Goal: Information Seeking & Learning: Stay updated

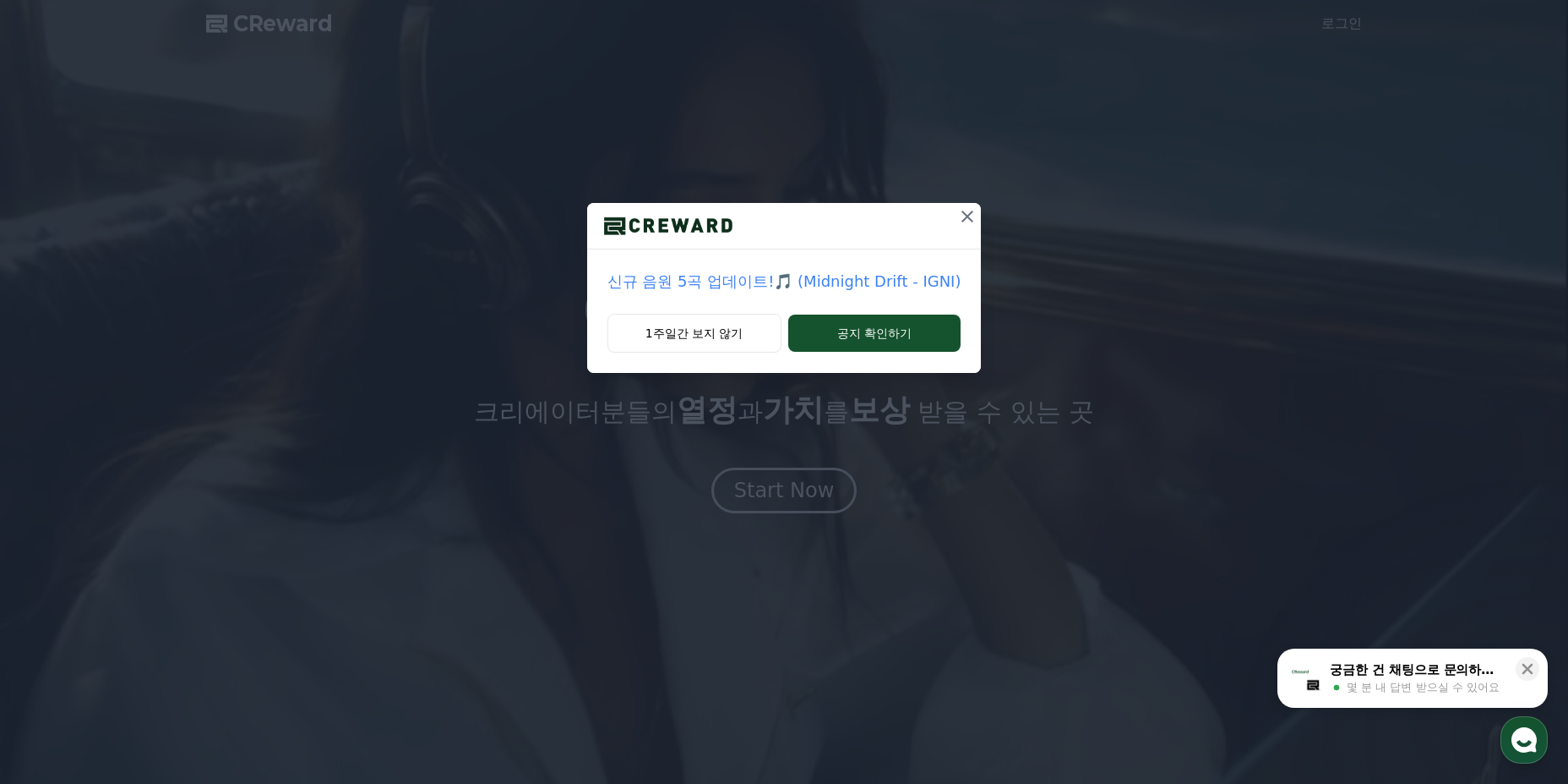
click at [965, 214] on icon at bounding box center [967, 216] width 20 height 20
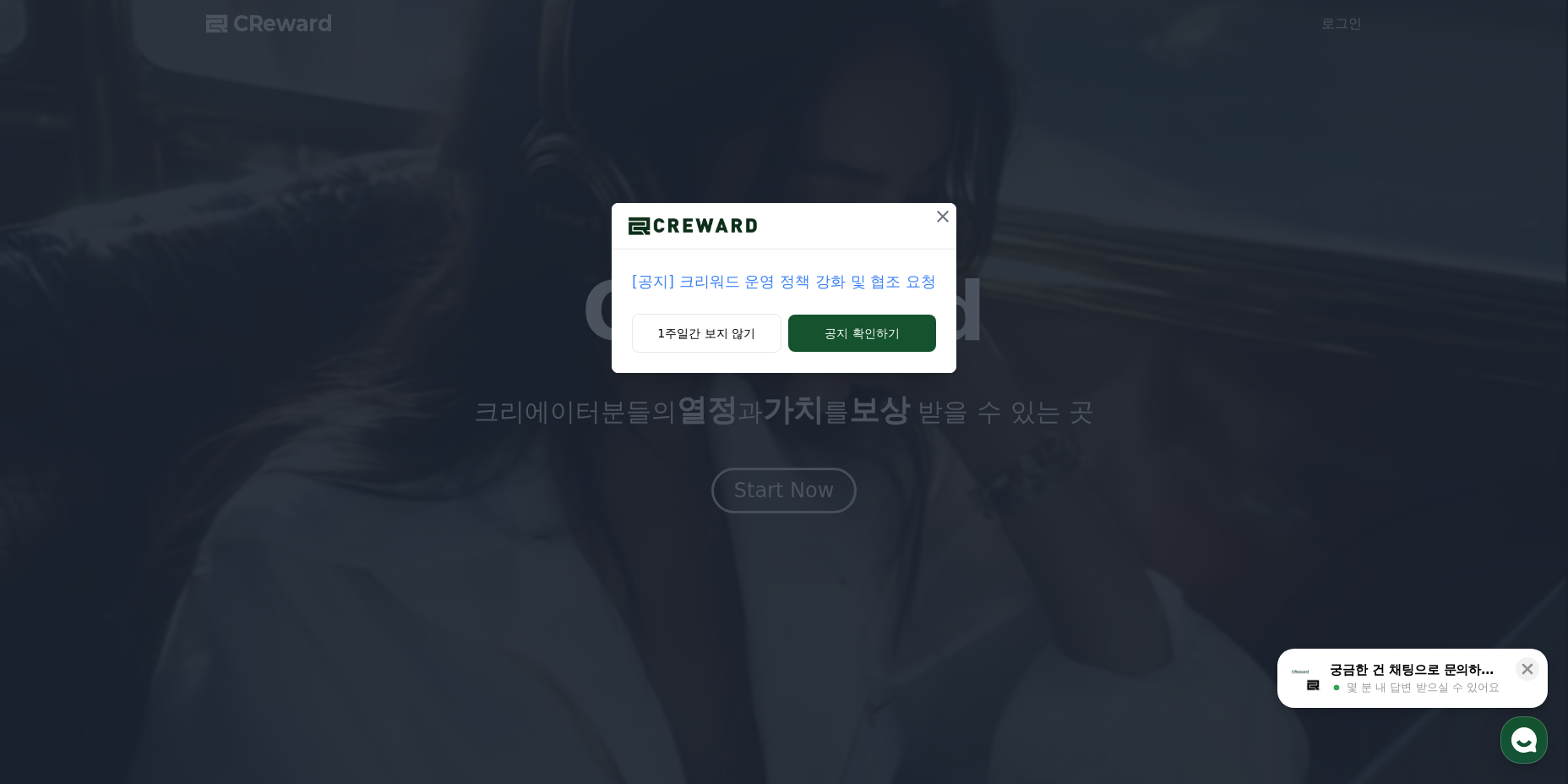
click at [945, 217] on icon at bounding box center [943, 216] width 12 height 12
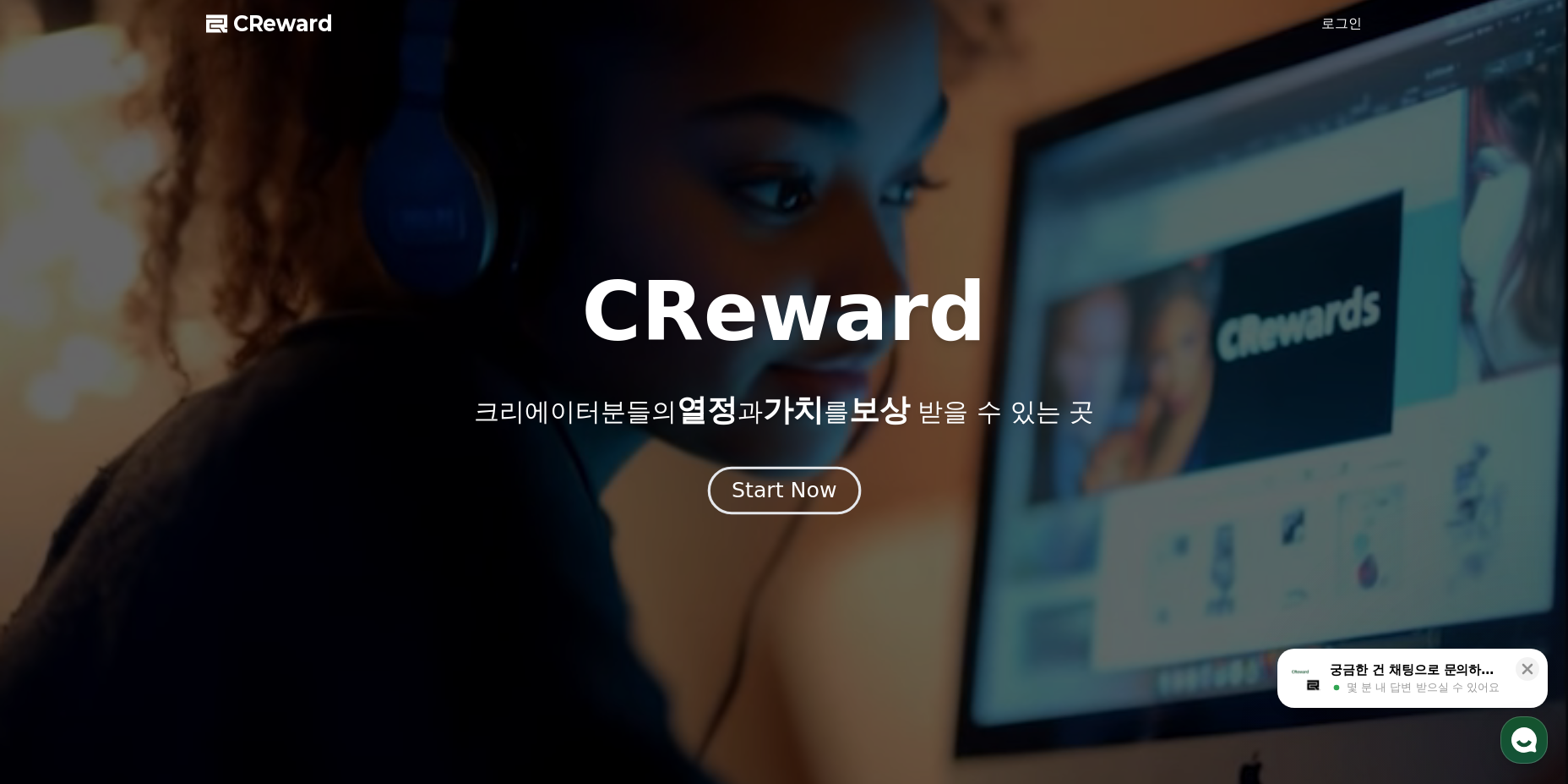
click at [769, 503] on div "Start Now" at bounding box center [784, 490] width 105 height 29
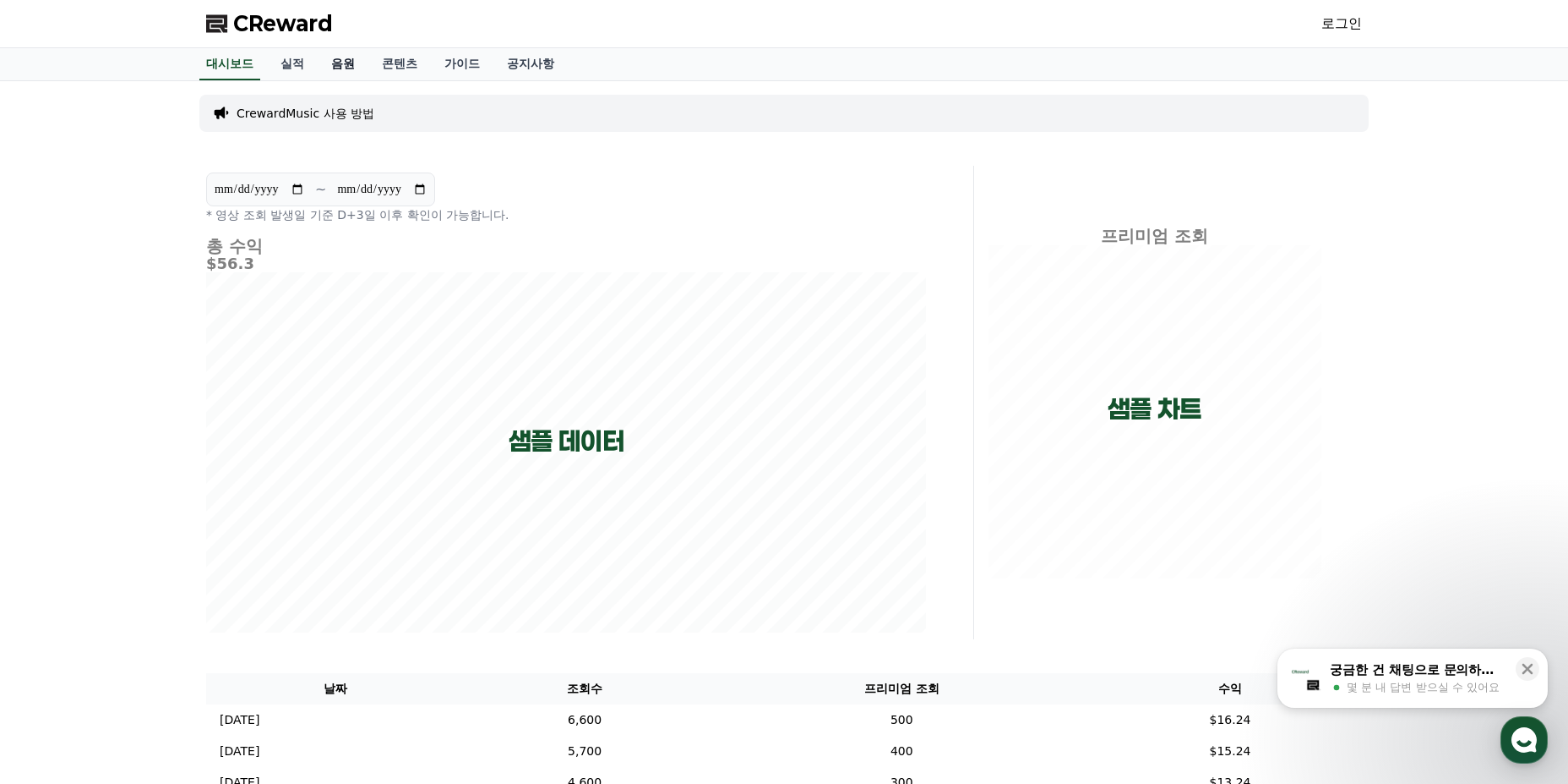
click at [341, 62] on link "음원" at bounding box center [342, 65] width 51 height 32
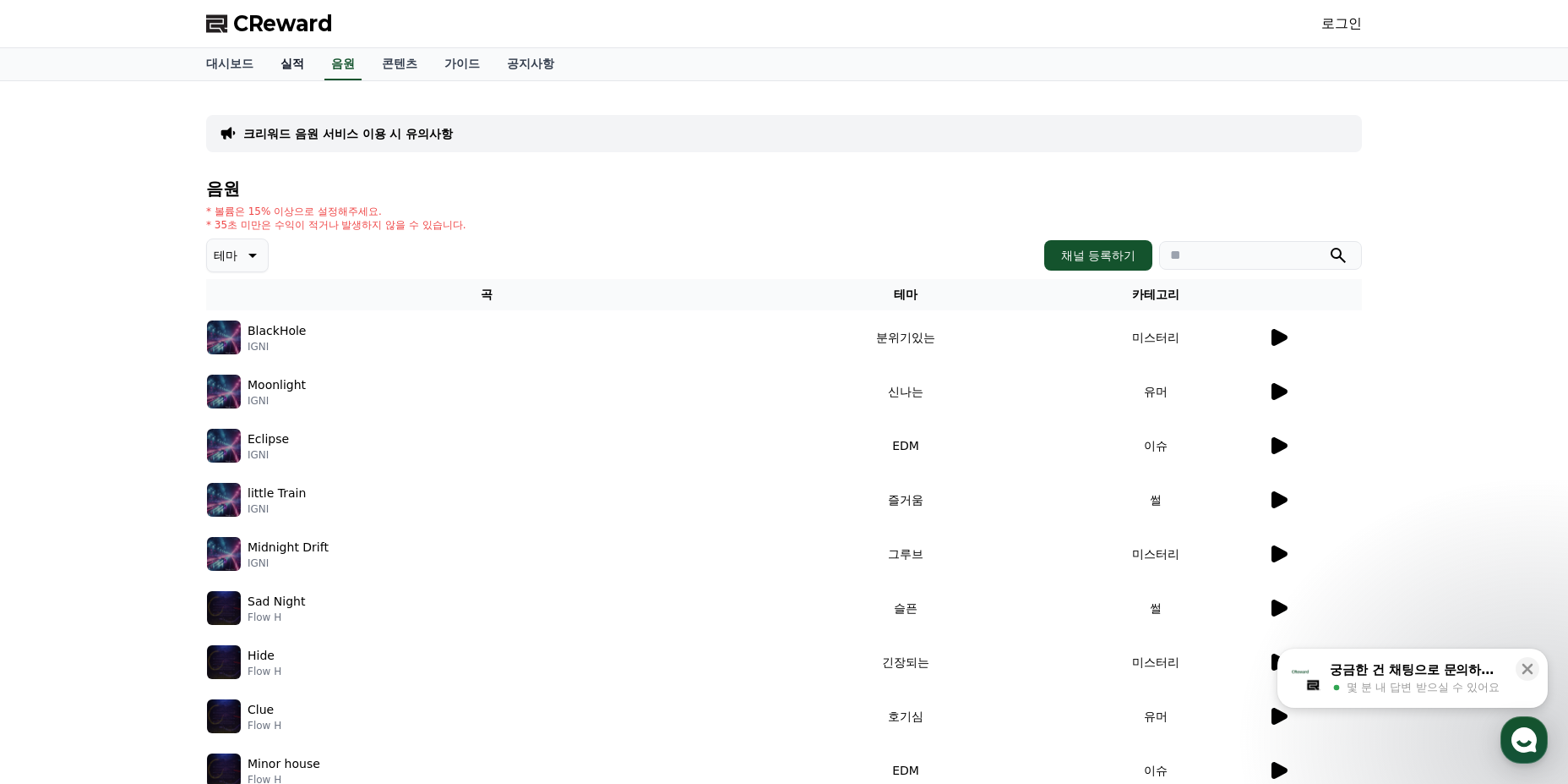
click at [294, 61] on link "실적" at bounding box center [292, 65] width 51 height 32
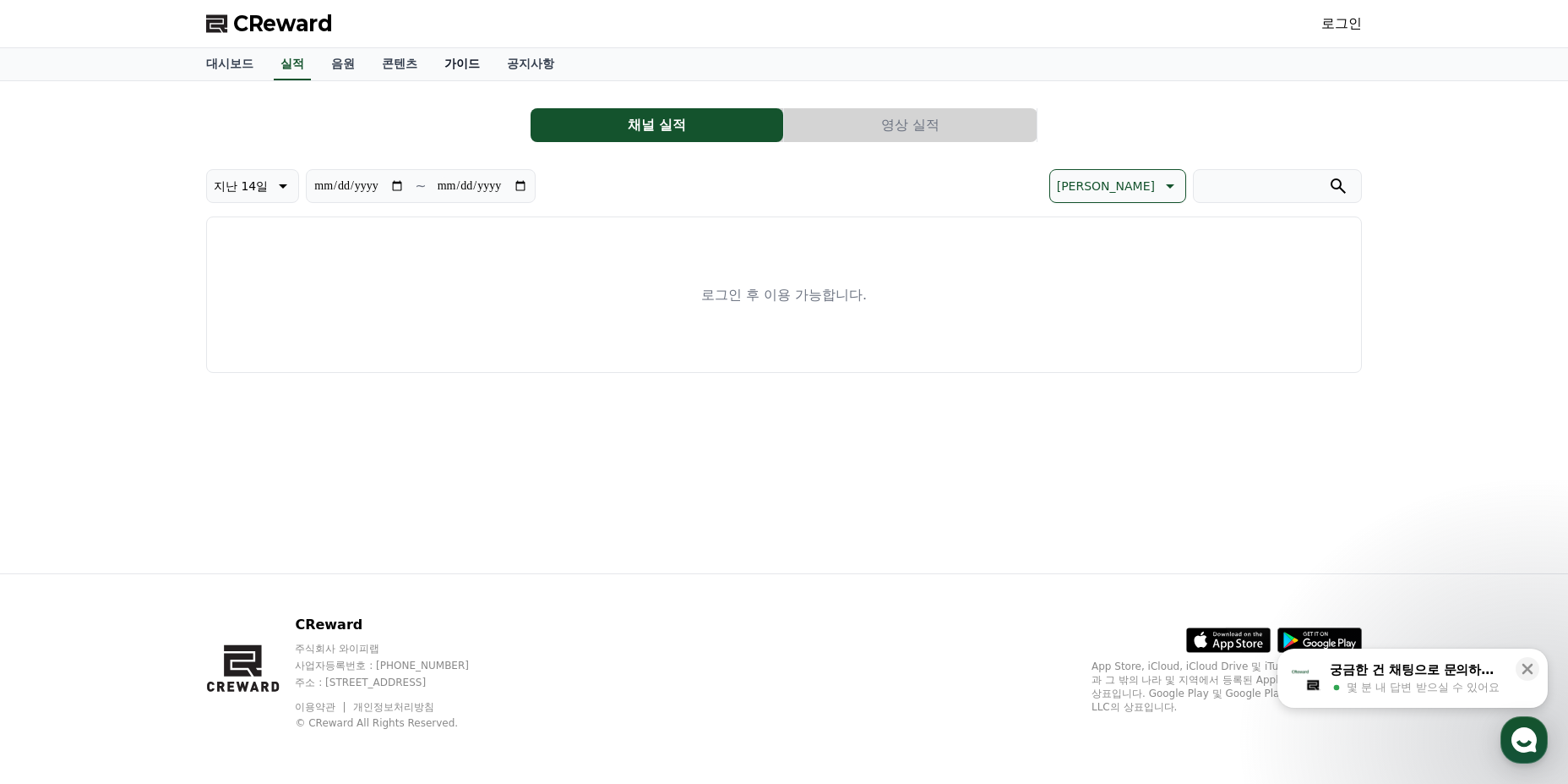
click at [474, 60] on link "가이드" at bounding box center [461, 65] width 62 height 32
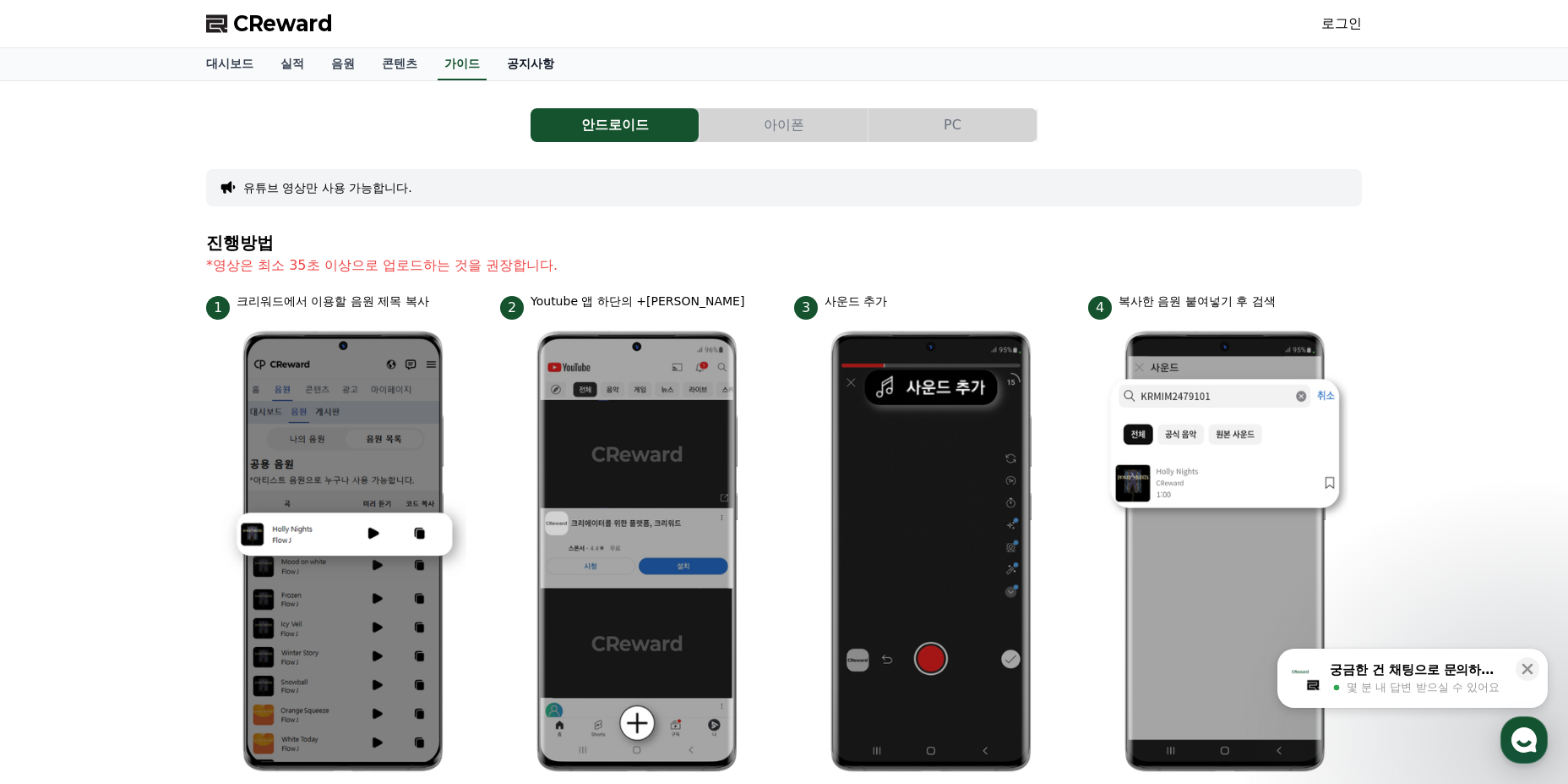
click at [558, 60] on link "공지사항" at bounding box center [530, 65] width 74 height 32
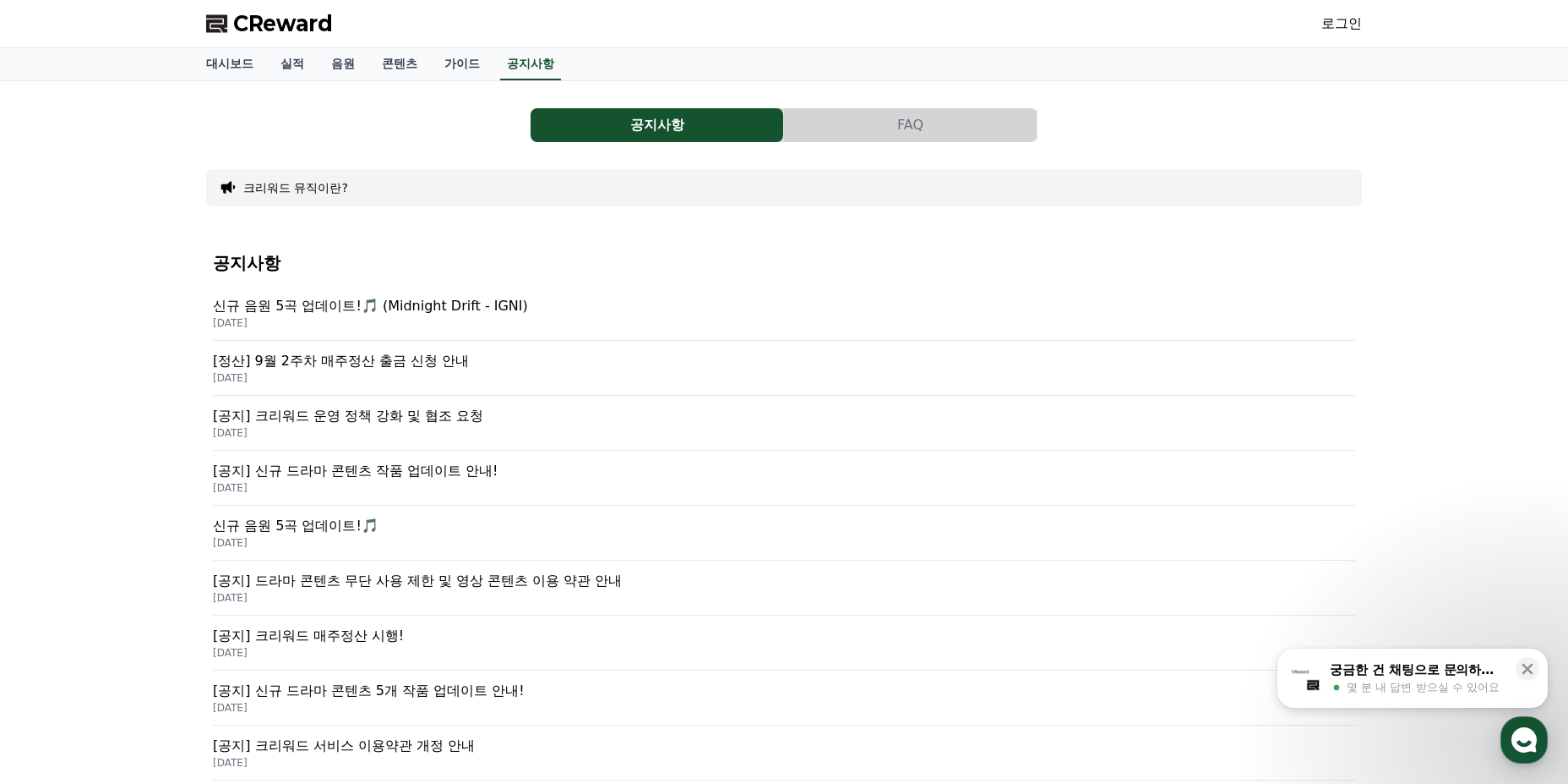
click at [423, 365] on p "[정산] 9월 2주차 매주정산 출금 신청 안내" at bounding box center [784, 360] width 1142 height 20
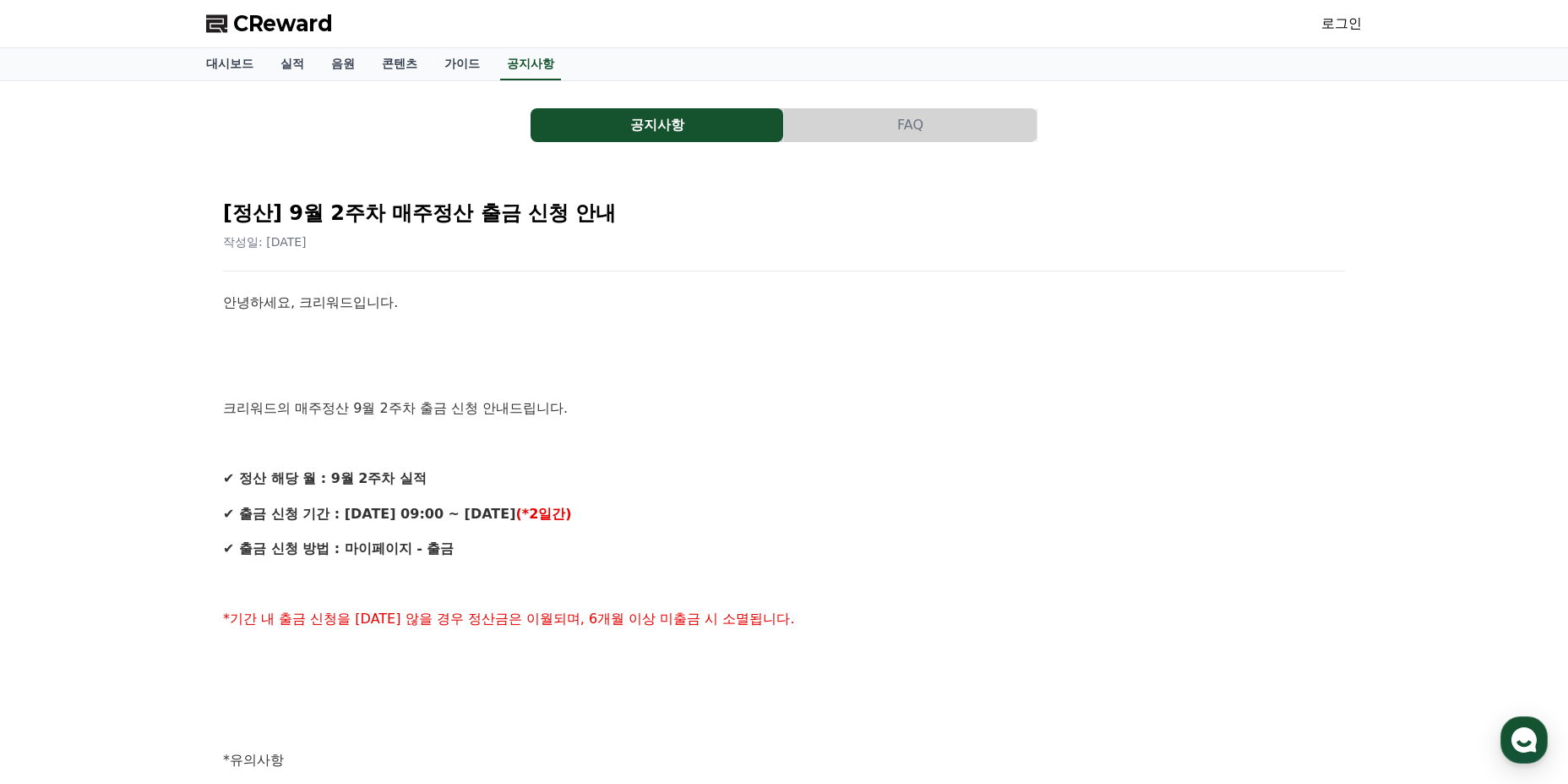
click at [261, 21] on span "CReward" at bounding box center [283, 23] width 100 height 27
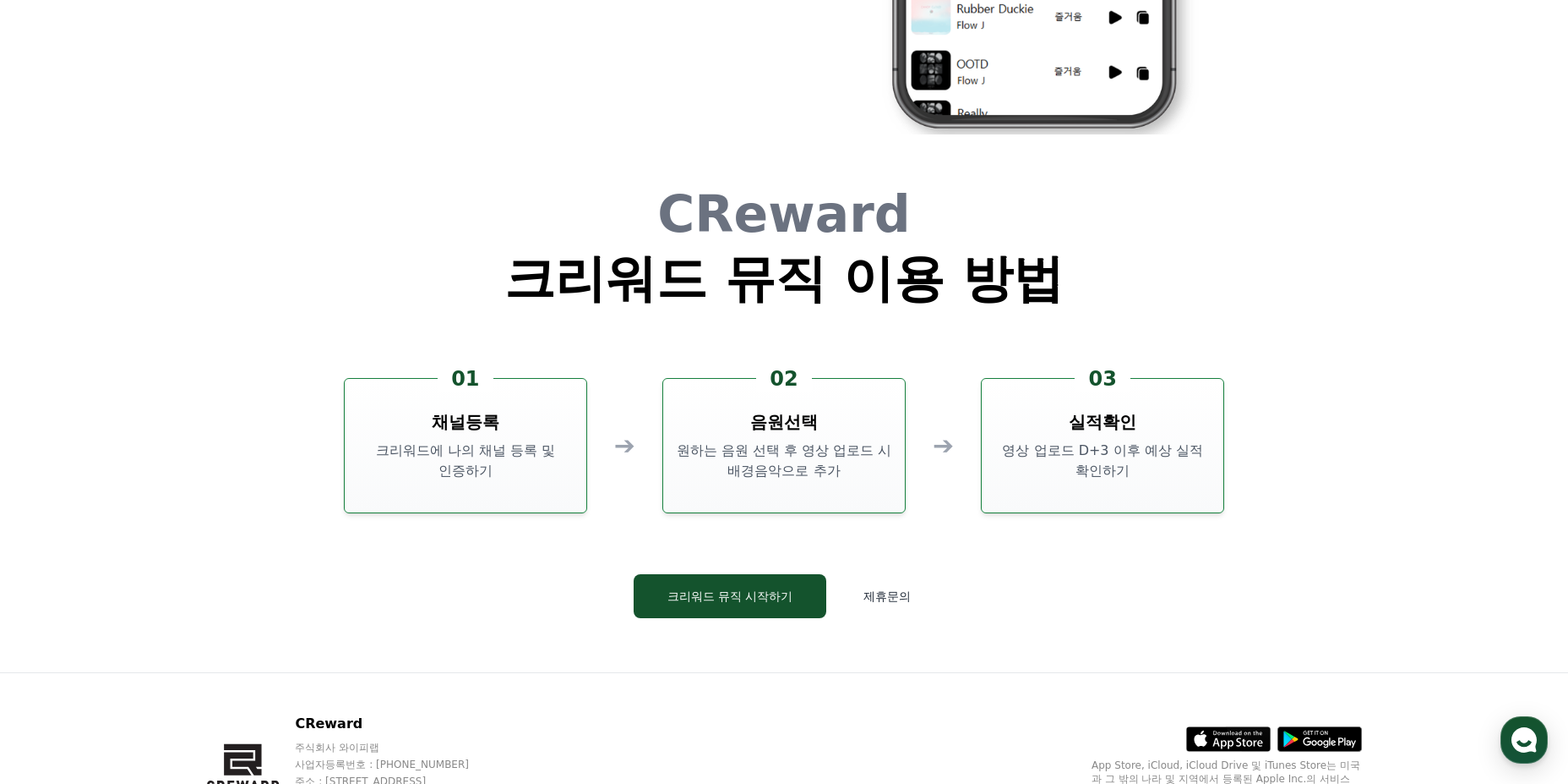
scroll to position [4580, 0]
